Goal: Task Accomplishment & Management: Use online tool/utility

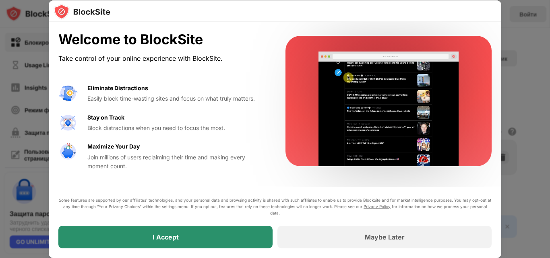
click at [100, 232] on div "I Accept" at bounding box center [165, 237] width 214 height 23
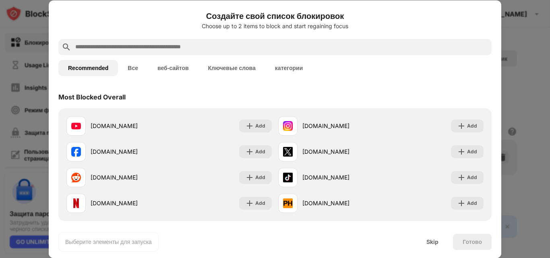
click at [503, 12] on div at bounding box center [275, 129] width 550 height 258
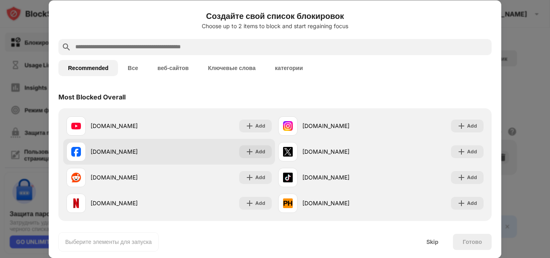
scroll to position [242, 0]
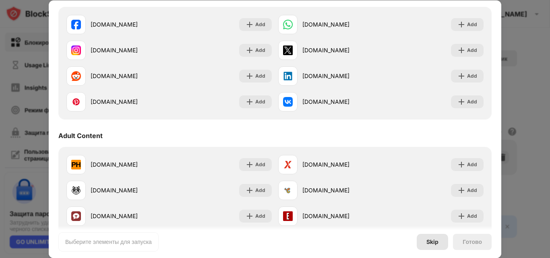
click at [441, 244] on div "Skip" at bounding box center [432, 242] width 31 height 16
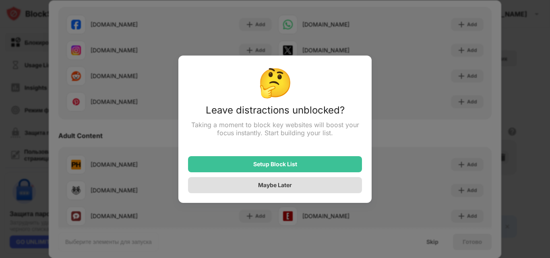
click at [301, 186] on div "Maybe Later" at bounding box center [275, 185] width 174 height 16
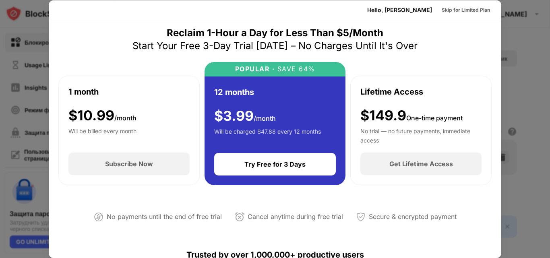
scroll to position [0, 0]
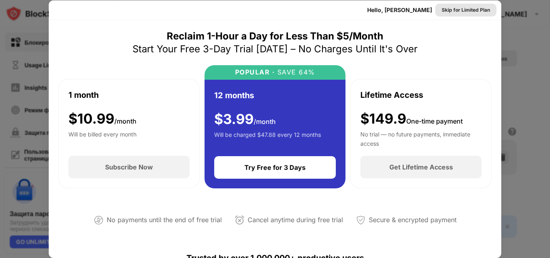
click at [461, 11] on div "Skip for Limited Plan" at bounding box center [466, 10] width 48 height 8
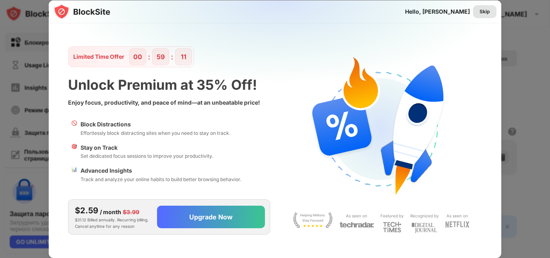
click at [483, 14] on div "Skip" at bounding box center [485, 12] width 10 height 8
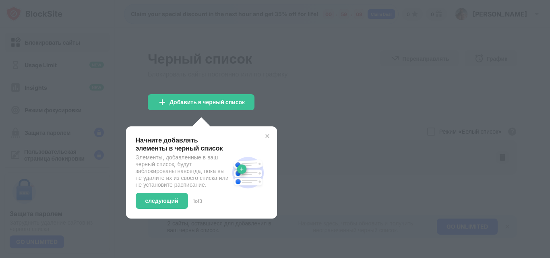
click at [269, 135] on img at bounding box center [267, 136] width 6 height 6
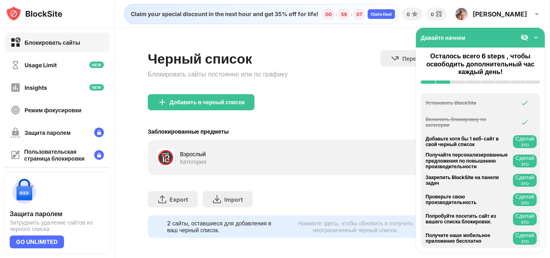
click at [337, 87] on div "Черный список Блокировать сайты постоянно или по графику Перенаправлять Нажмите…" at bounding box center [332, 72] width 369 height 44
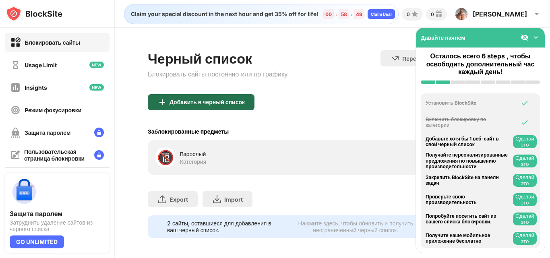
click at [241, 107] on div "Добавить в черный список" at bounding box center [201, 102] width 107 height 16
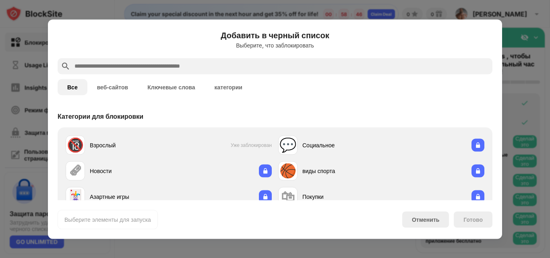
click at [126, 92] on button "веб-сайтов" at bounding box center [112, 87] width 51 height 16
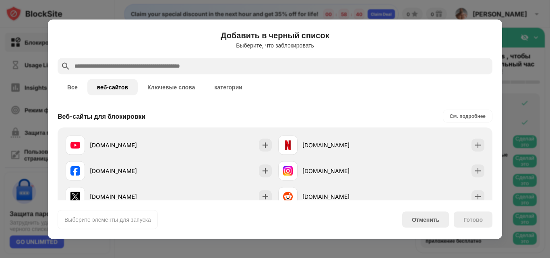
click at [172, 87] on button "Ключевые слова" at bounding box center [171, 87] width 67 height 16
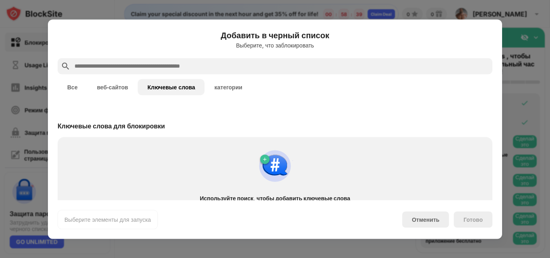
click at [221, 83] on button "категории" at bounding box center [228, 87] width 47 height 16
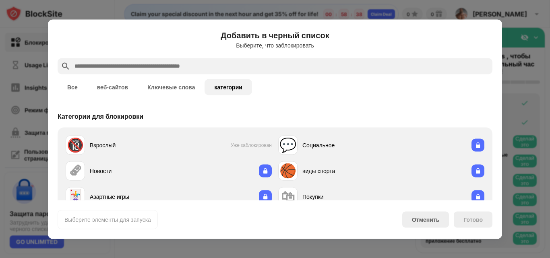
click at [172, 91] on button "Ключевые слова" at bounding box center [171, 87] width 67 height 16
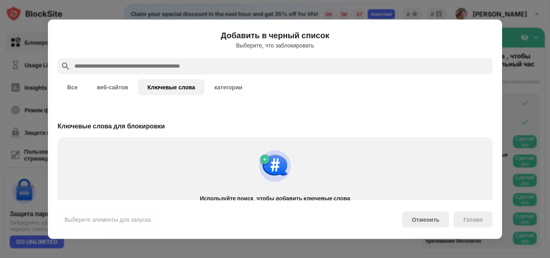
click at [113, 93] on button "веб-сайтов" at bounding box center [112, 87] width 51 height 16
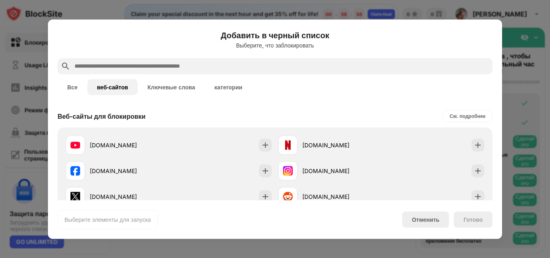
click at [119, 58] on div at bounding box center [275, 66] width 435 height 16
click at [118, 61] on input "text" at bounding box center [281, 66] width 415 height 10
paste input "**********"
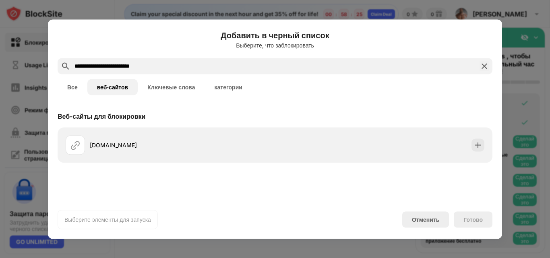
type input "**********"
click at [471, 218] on div "Готово" at bounding box center [472, 219] width 19 height 6
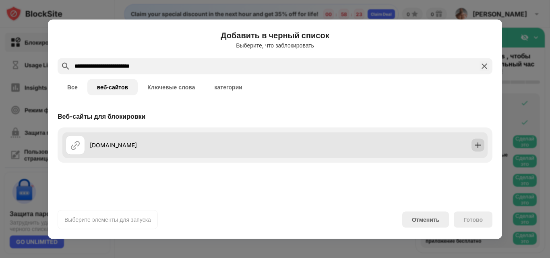
click at [480, 143] on img at bounding box center [478, 145] width 8 height 8
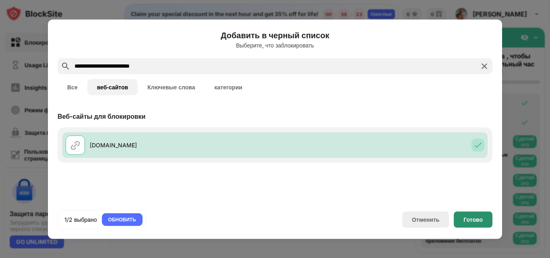
click at [469, 221] on div "Готово" at bounding box center [472, 219] width 19 height 6
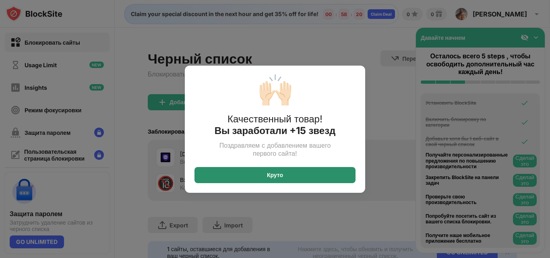
click at [318, 177] on div "Круто" at bounding box center [274, 175] width 161 height 16
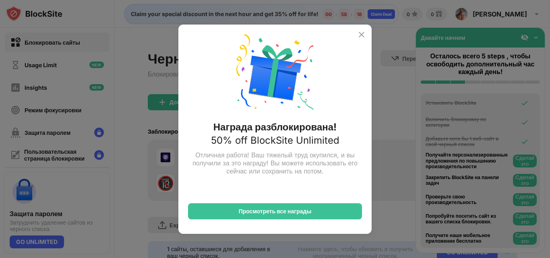
click at [360, 37] on img at bounding box center [362, 35] width 10 height 10
